Goal: Find specific page/section: Find specific page/section

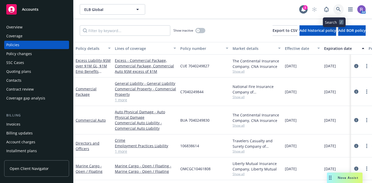
click at [336, 11] on icon at bounding box center [338, 9] width 5 height 5
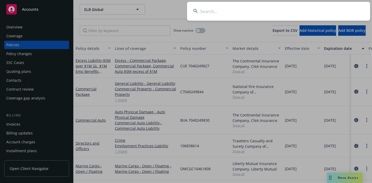
click at [220, 14] on input at bounding box center [278, 11] width 183 height 19
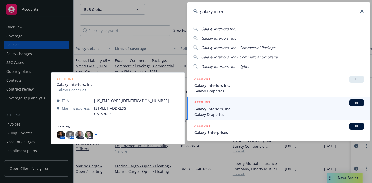
type input "galaxy inter"
click at [212, 103] on div "ACCOUNT BI" at bounding box center [278, 103] width 169 height 7
